Goal: Find specific page/section: Find specific page/section

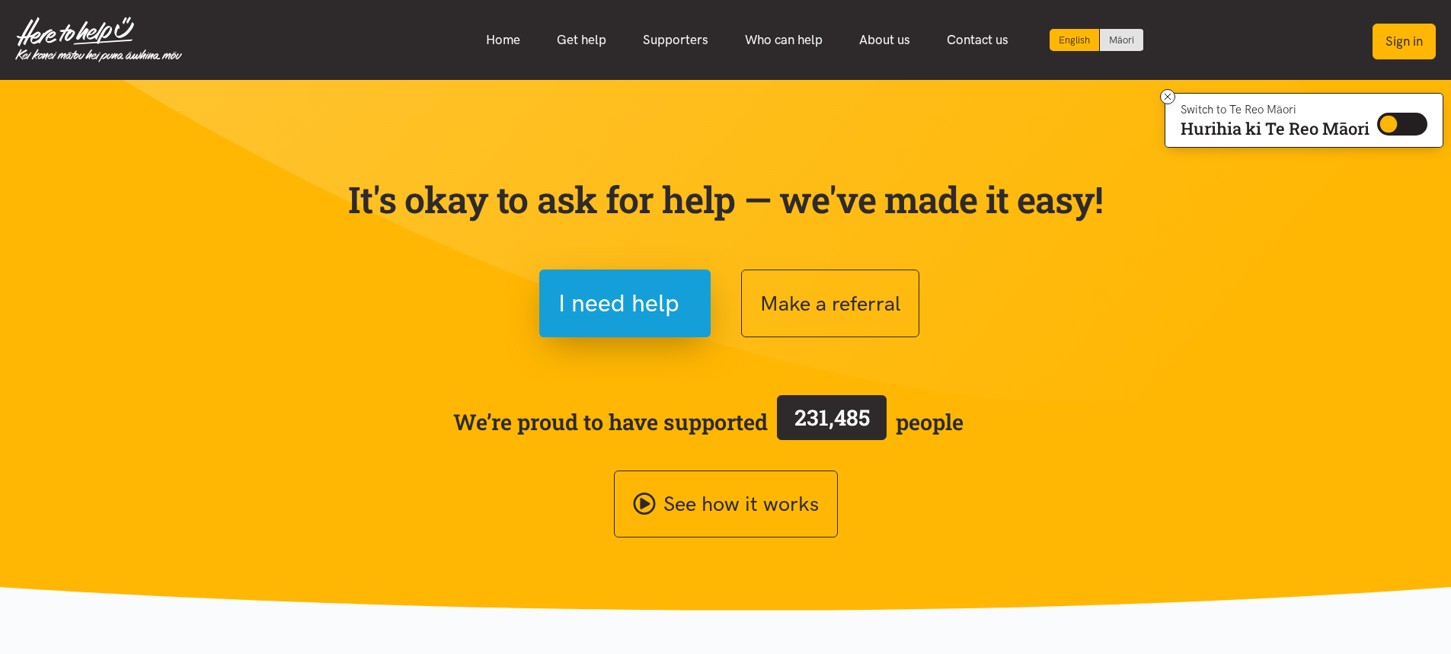
click at [1395, 43] on button "Sign in" at bounding box center [1403, 42] width 63 height 36
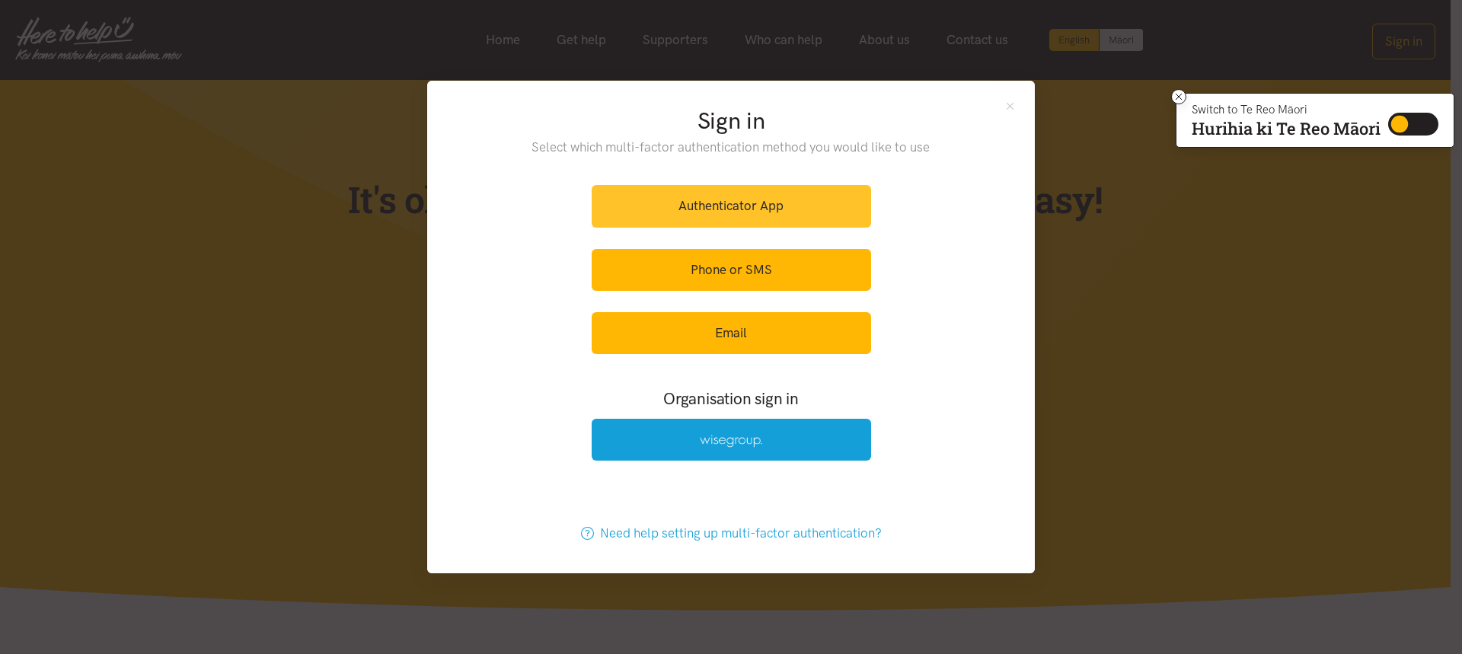
click at [698, 208] on link "Authenticator App" at bounding box center [731, 206] width 279 height 42
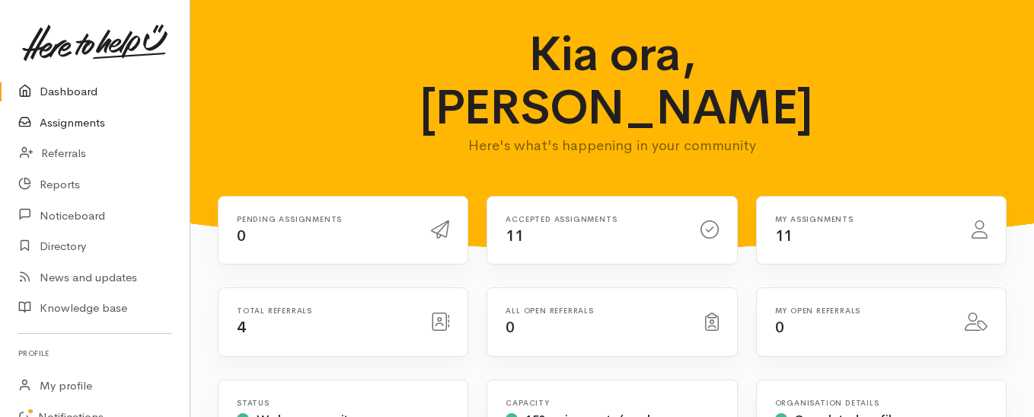
click at [91, 125] on link "Assignments" at bounding box center [95, 122] width 190 height 31
